Goal: Information Seeking & Learning: Find specific fact

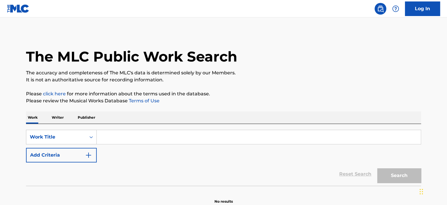
click at [47, 118] on div "Work Writer Publisher" at bounding box center [223, 118] width 395 height 12
click at [55, 118] on p "Writer" at bounding box center [57, 118] width 15 height 12
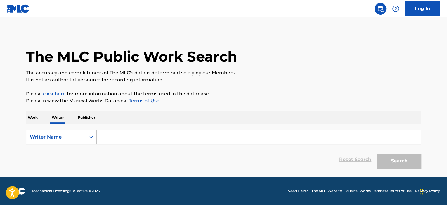
click at [129, 137] on input "Search Form" at bounding box center [259, 137] width 324 height 14
paste input "[PERSON_NAME]"
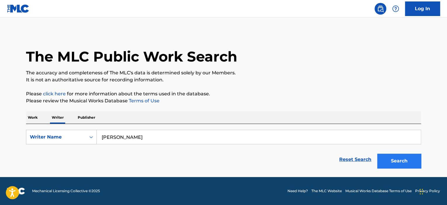
type input "[PERSON_NAME]"
click at [390, 158] on button "Search" at bounding box center [399, 161] width 44 height 15
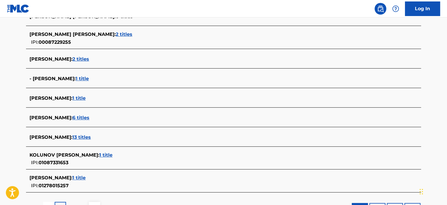
scroll to position [210, 0]
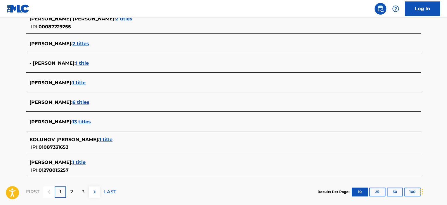
click at [86, 161] on span "1 title" at bounding box center [78, 163] width 13 height 6
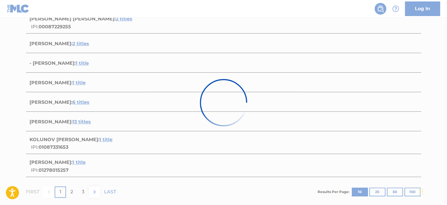
scroll to position [94, 0]
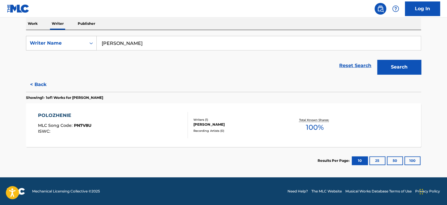
click at [130, 125] on div "POLOZHENIE MLC Song Code : PN7V8U ISWC :" at bounding box center [113, 125] width 150 height 26
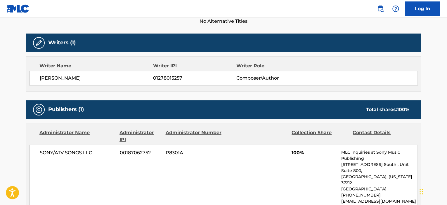
scroll to position [167, 0]
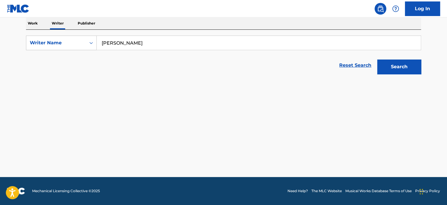
scroll to position [94, 0]
